Goal: Complete application form

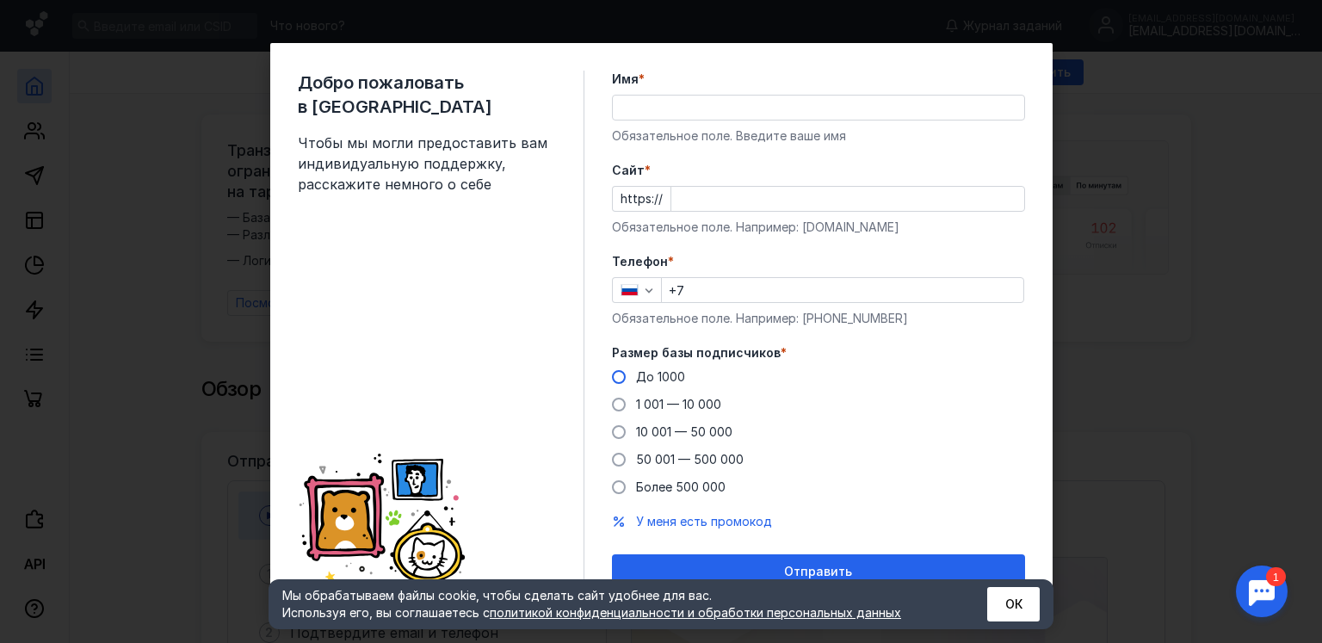
click at [612, 381] on span at bounding box center [619, 377] width 14 height 14
click at [0, 0] on input "До 1000" at bounding box center [0, 0] width 0 height 0
click at [645, 291] on icon "button" at bounding box center [649, 290] width 8 height 4
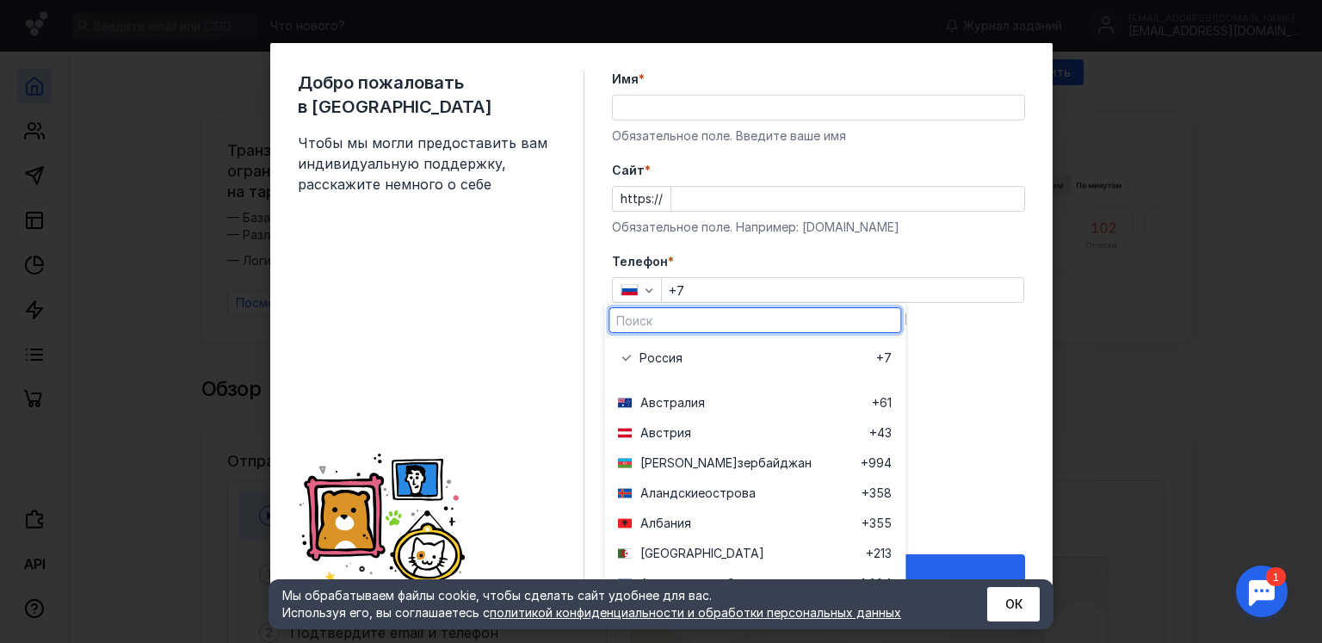
click at [690, 318] on input "text" at bounding box center [755, 320] width 291 height 24
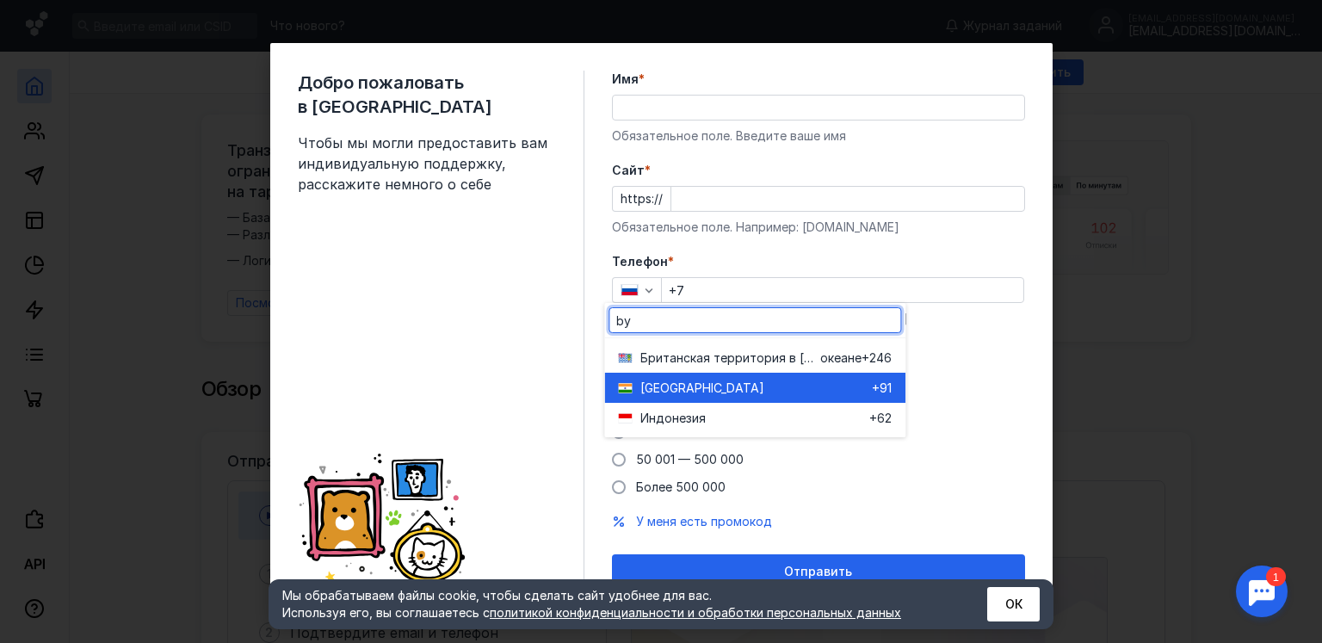
type input "by"
click at [732, 386] on div "[GEOGRAPHIC_DATA]" at bounding box center [756, 388] width 232 height 17
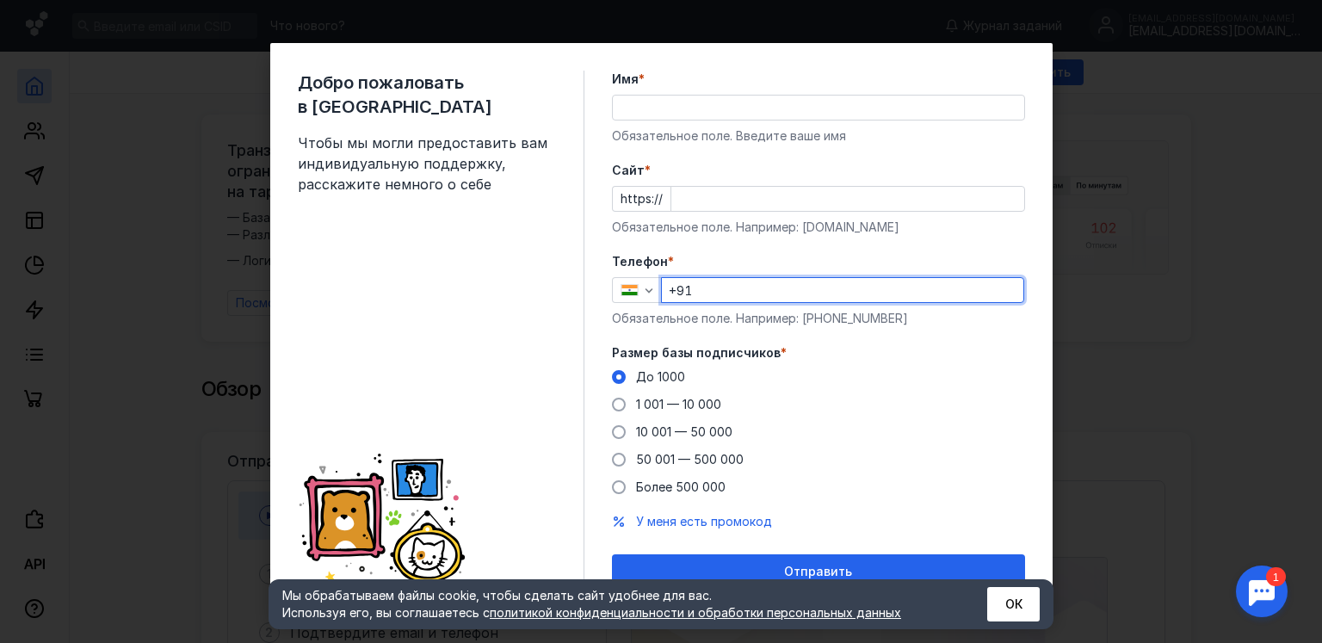
click at [717, 286] on input "+91" at bounding box center [843, 290] width 362 height 24
type input "[PHONE_NUMBER]"
click at [674, 108] on input "Имя *" at bounding box center [819, 108] width 412 height 24
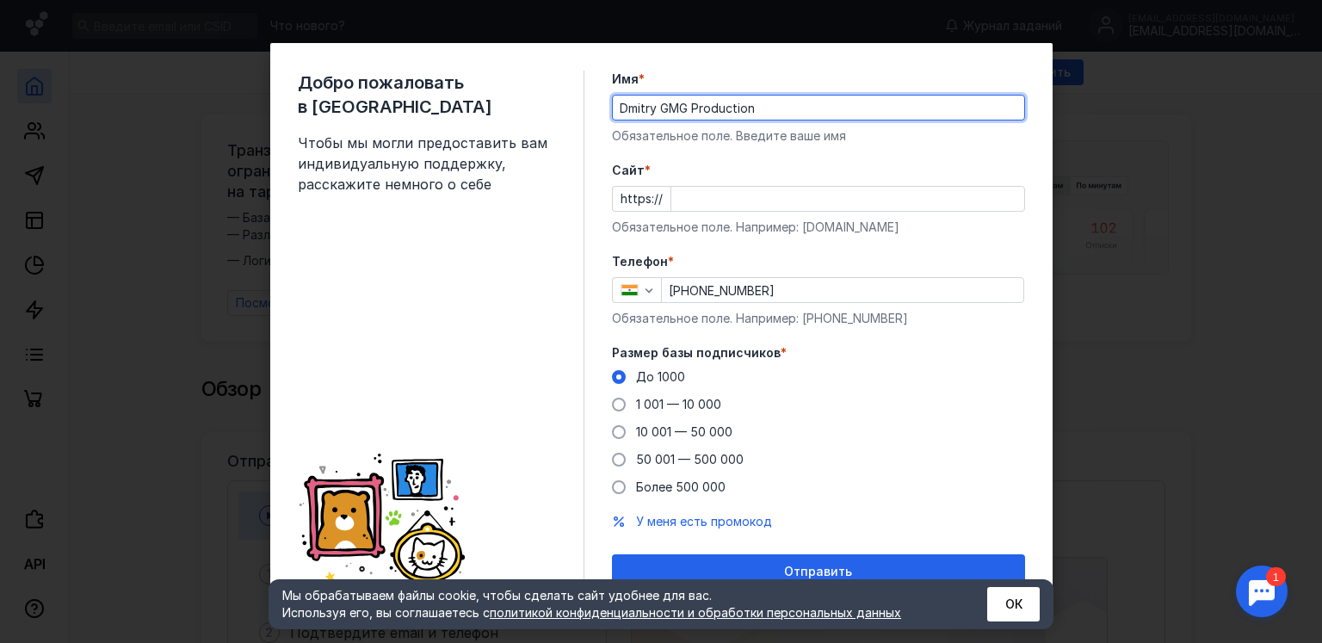
type input "Dmitry GMG Production"
click at [671, 191] on input "Cайт *" at bounding box center [847, 199] width 353 height 24
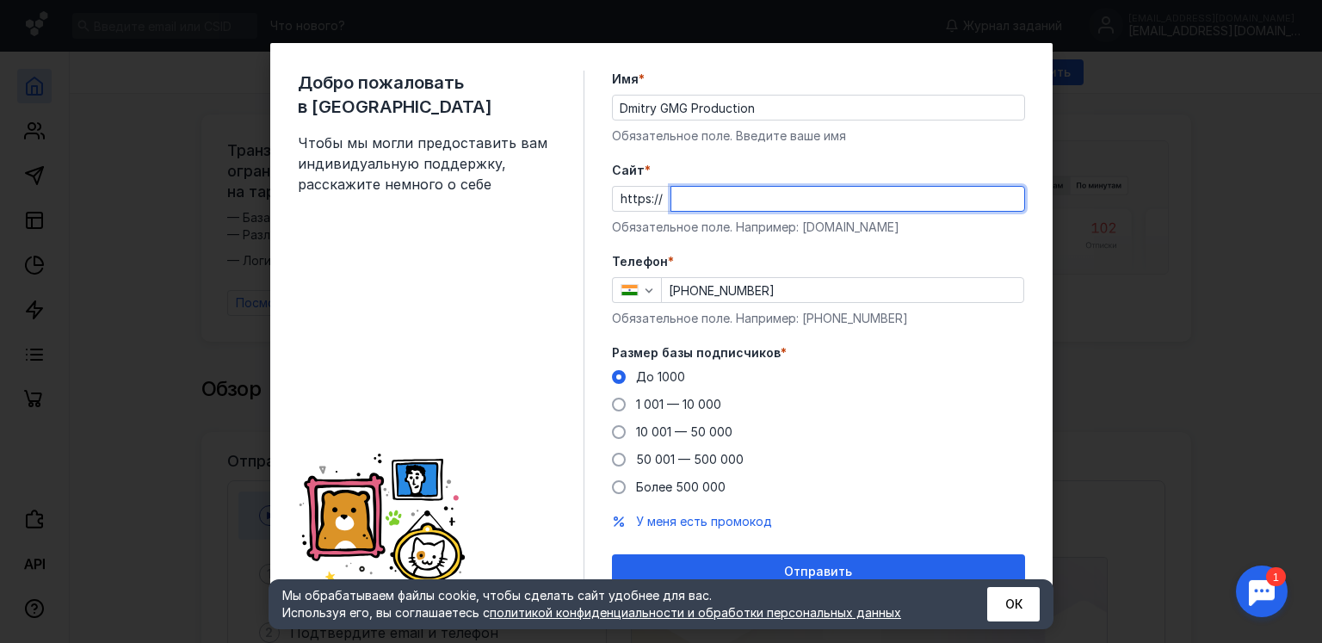
paste input "[DOMAIN_NAME][URL]"
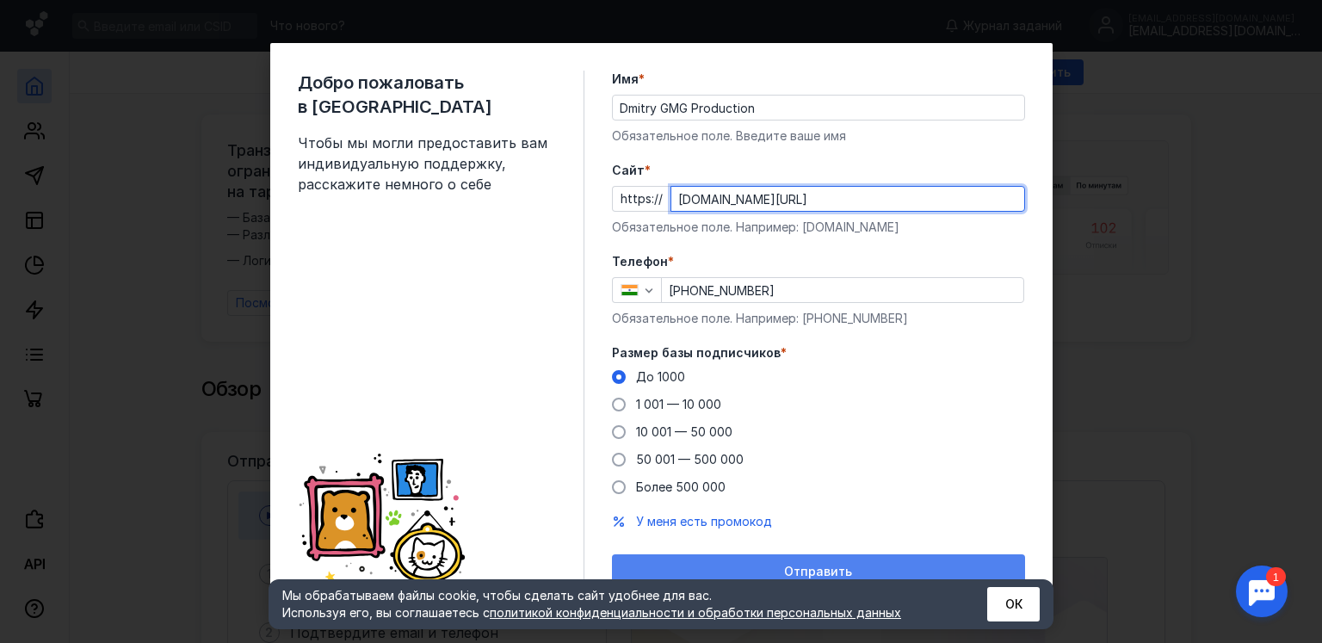
type input "[DOMAIN_NAME][URL]"
click at [806, 561] on div "Отправить" at bounding box center [818, 571] width 413 height 34
